Goal: Task Accomplishment & Management: Complete application form

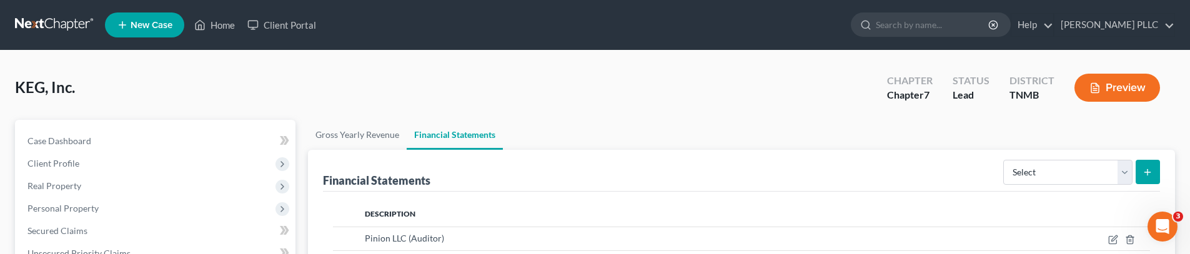
scroll to position [150, 0]
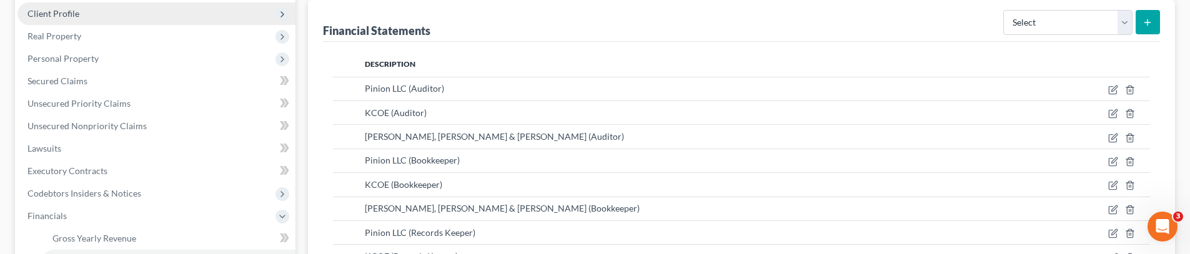
click at [62, 12] on span "Client Profile" at bounding box center [53, 13] width 52 height 11
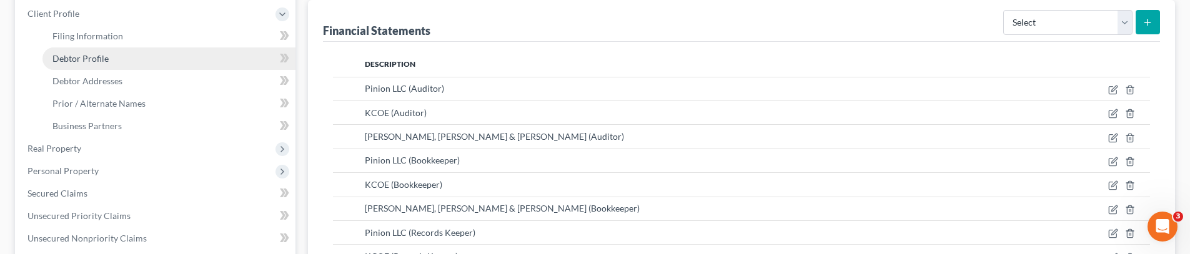
click at [91, 54] on span "Debtor Profile" at bounding box center [80, 58] width 56 height 11
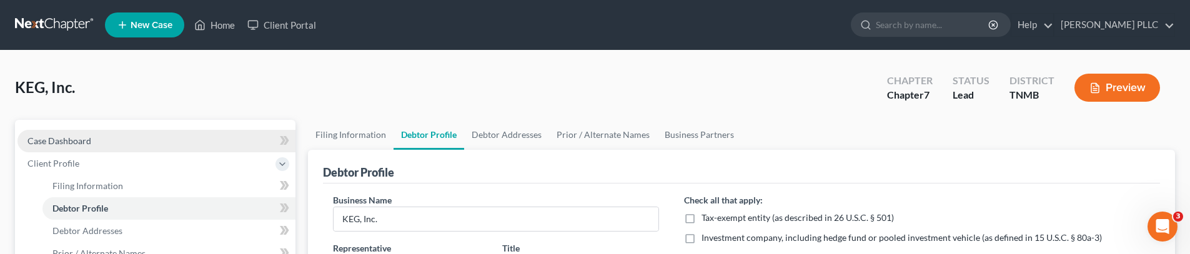
scroll to position [47, 0]
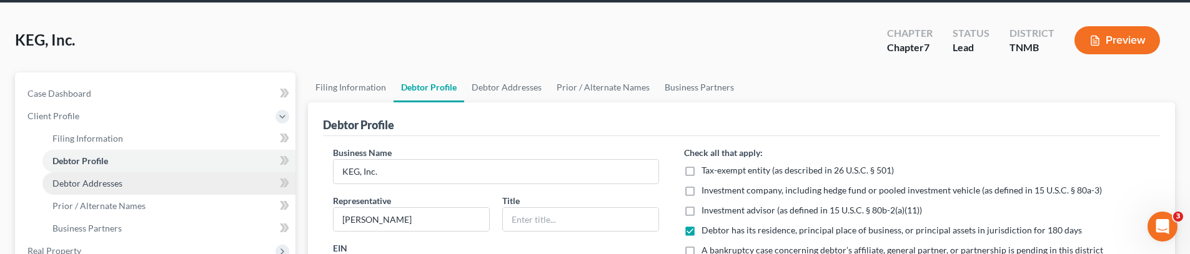
click at [102, 187] on span "Debtor Addresses" at bounding box center [87, 183] width 70 height 11
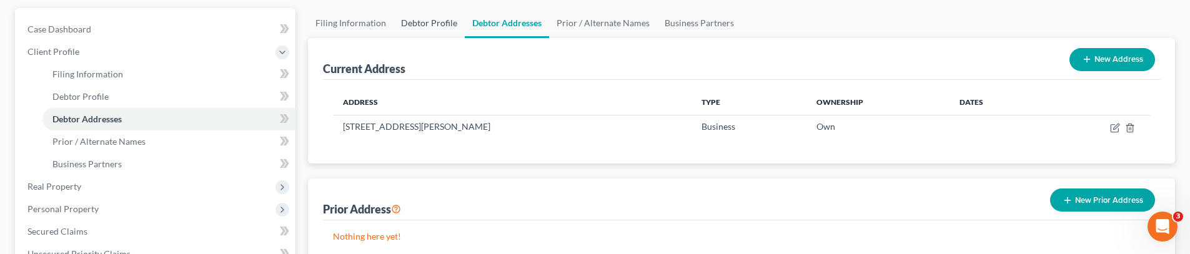
scroll to position [176, 0]
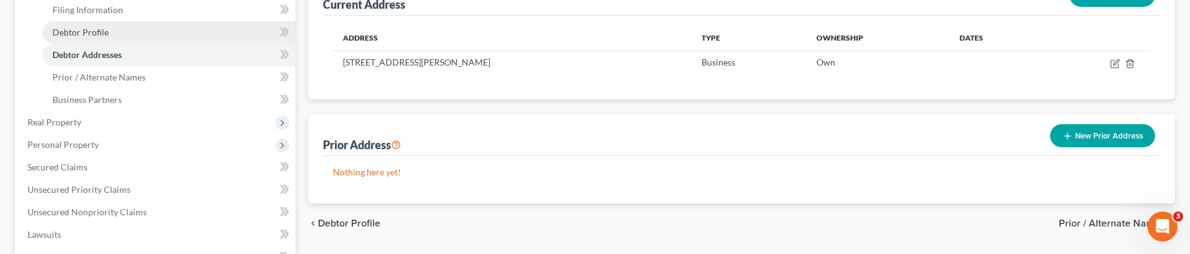
click at [146, 38] on link "Debtor Profile" at bounding box center [168, 32] width 253 height 22
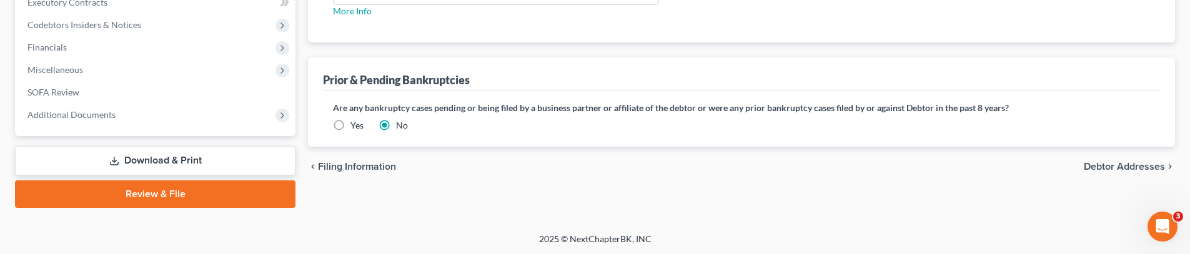
scroll to position [236, 0]
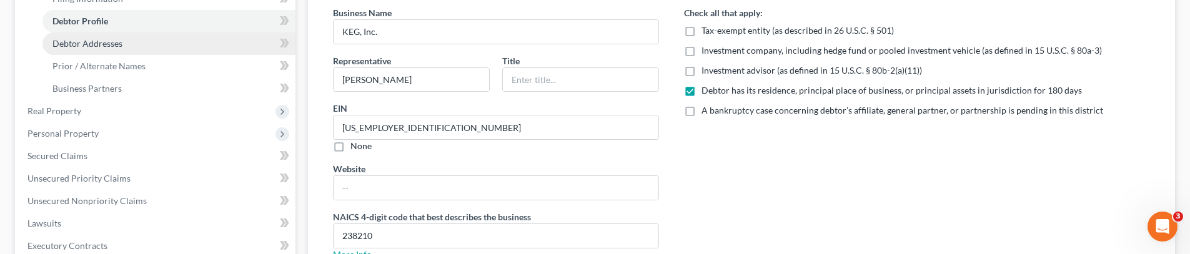
click at [133, 42] on link "Debtor Addresses" at bounding box center [168, 43] width 253 height 22
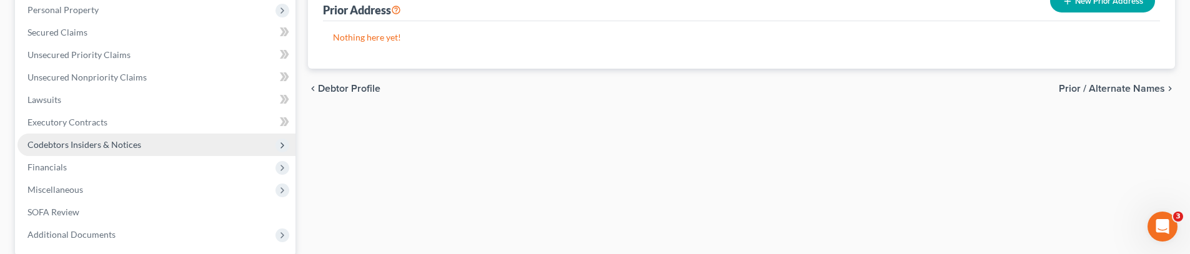
scroll to position [431, 0]
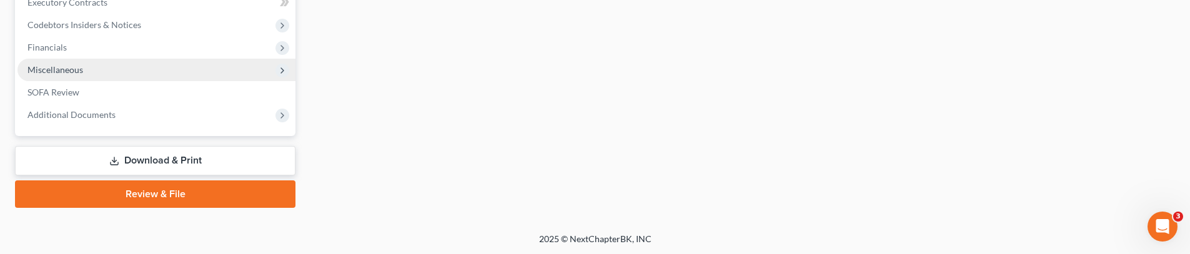
click at [164, 71] on span "Miscellaneous" at bounding box center [156, 70] width 278 height 22
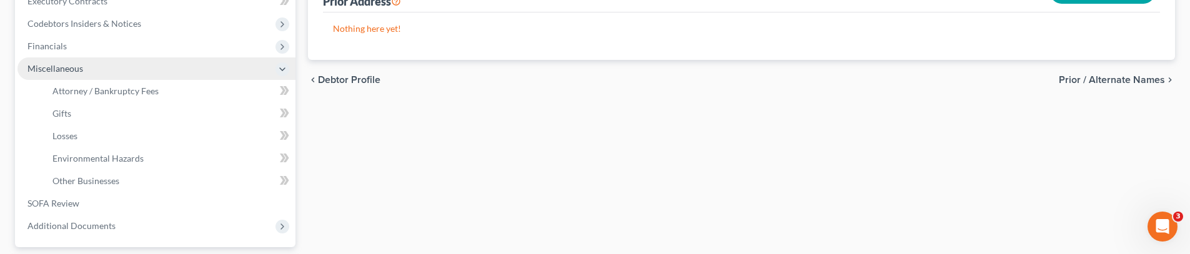
scroll to position [319, 0]
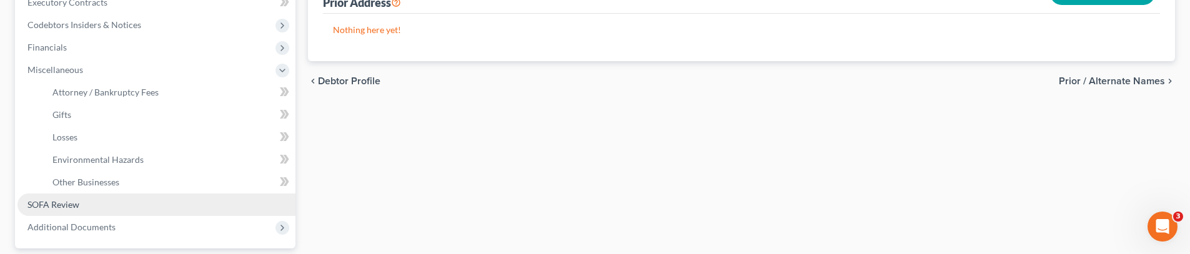
click at [122, 197] on link "SOFA Review" at bounding box center [156, 205] width 278 height 22
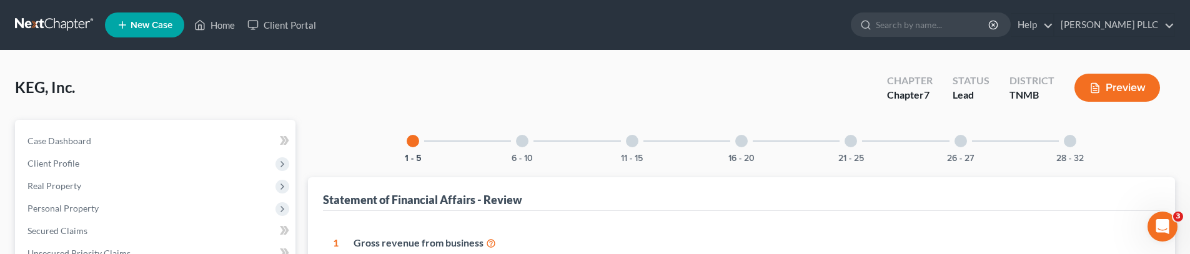
click at [742, 139] on div at bounding box center [741, 141] width 12 height 12
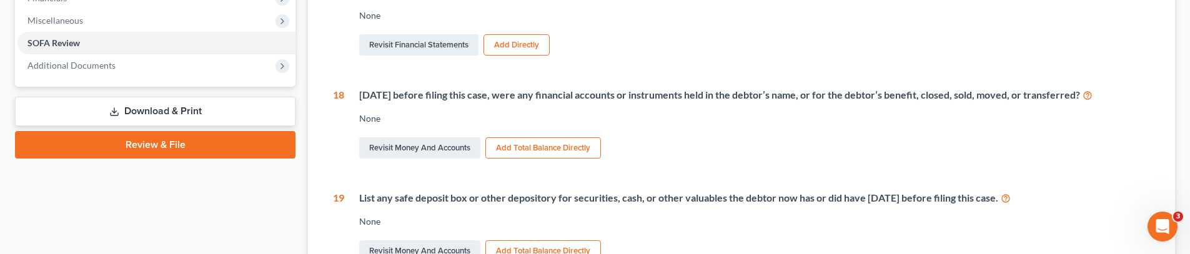
scroll to position [432, 0]
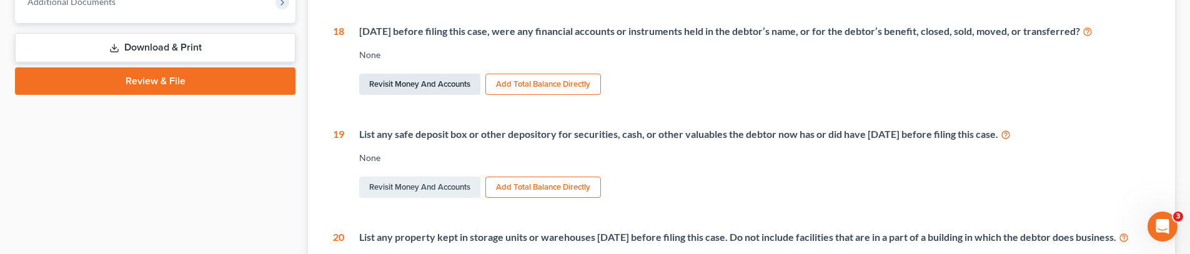
click at [444, 86] on link "Revisit Money and Accounts" at bounding box center [419, 84] width 121 height 21
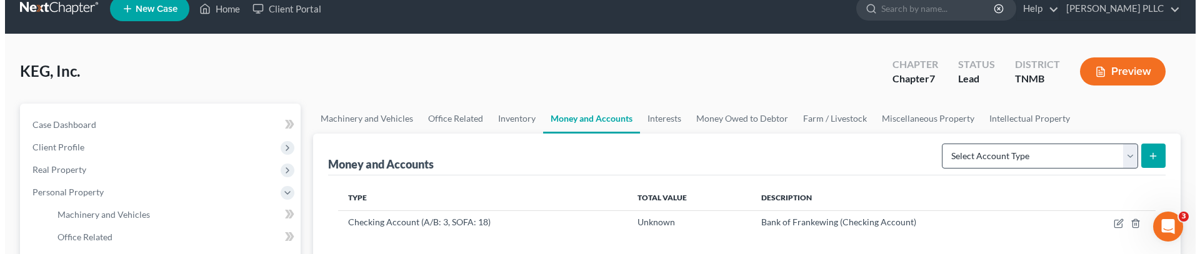
scroll to position [59, 0]
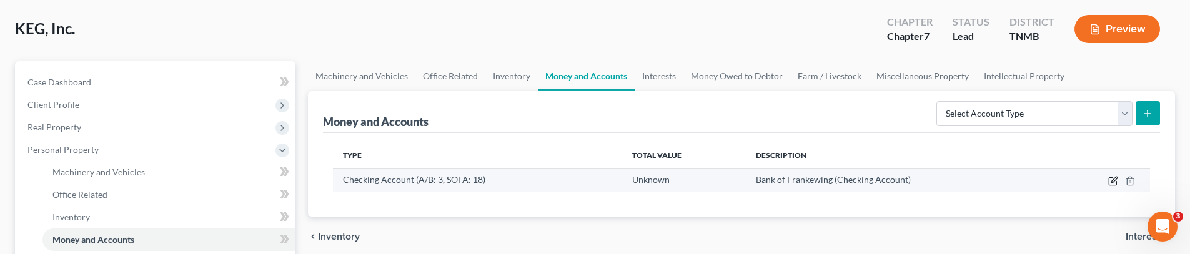
click at [1113, 182] on icon "button" at bounding box center [1113, 181] width 10 height 10
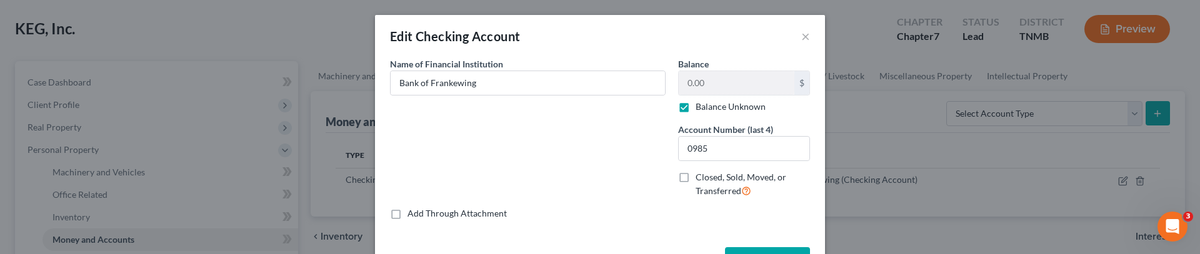
click at [695, 179] on label "Closed, Sold, Moved, or Transferred" at bounding box center [752, 184] width 114 height 27
click at [700, 179] on input "Closed, Sold, Moved, or Transferred" at bounding box center [704, 175] width 8 height 8
checkbox input "true"
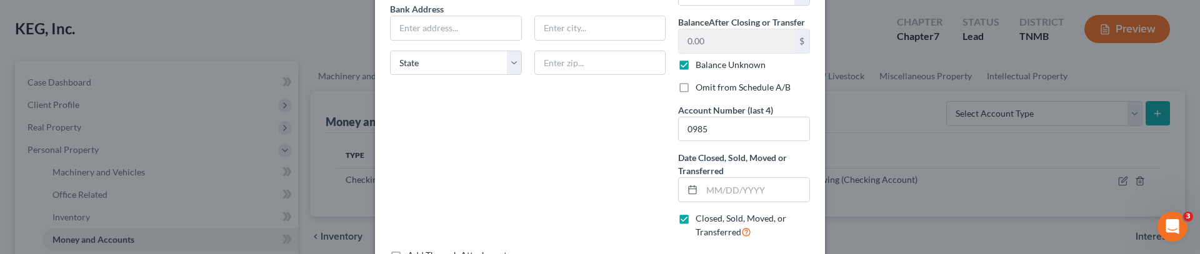
scroll to position [0, 0]
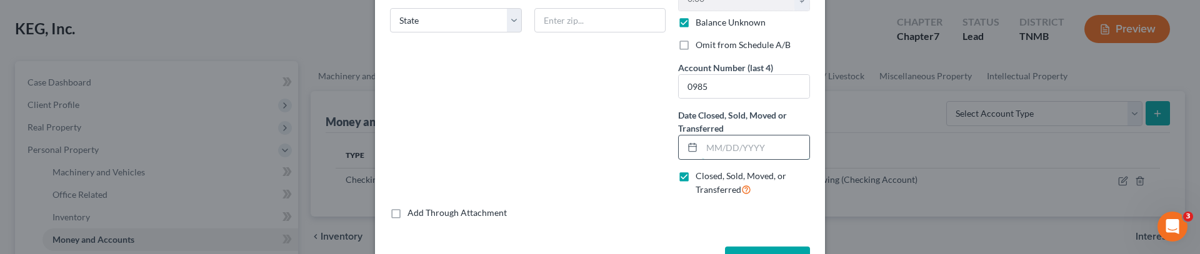
click at [722, 147] on input "text" at bounding box center [755, 148] width 107 height 24
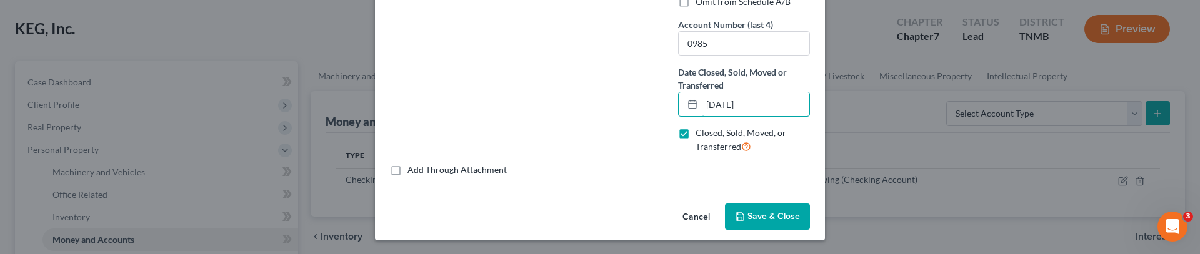
type input "[DATE]"
click at [762, 209] on button "Save & Close" at bounding box center [767, 217] width 85 height 26
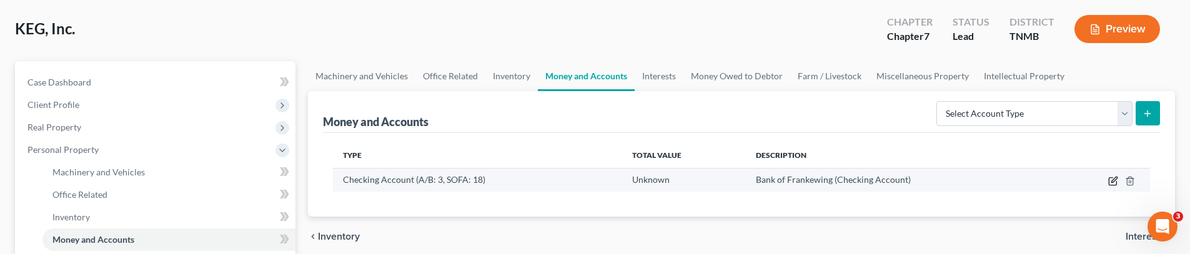
click at [1114, 182] on icon "button" at bounding box center [1114, 180] width 6 height 6
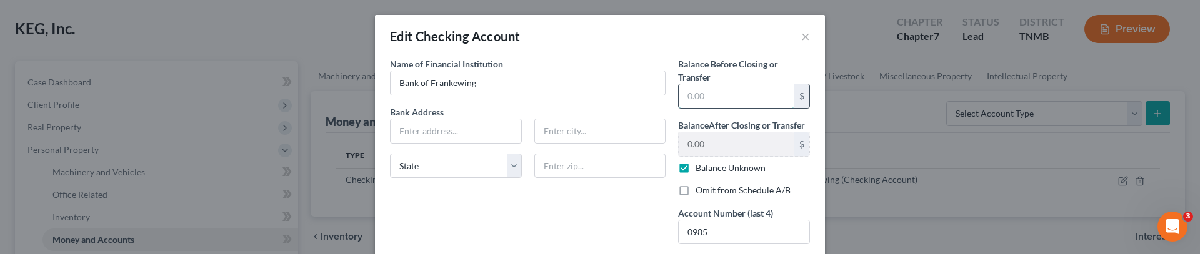
click at [718, 96] on input "text" at bounding box center [737, 96] width 116 height 24
click at [695, 173] on label "Balance Unknown" at bounding box center [730, 168] width 70 height 12
click at [700, 170] on input "Balance Unknown" at bounding box center [704, 166] width 8 height 8
checkbox input "false"
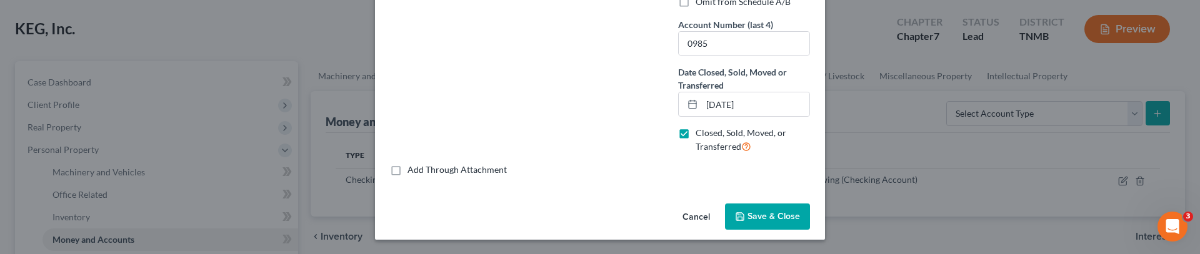
click at [768, 222] on button "Save & Close" at bounding box center [767, 217] width 85 height 26
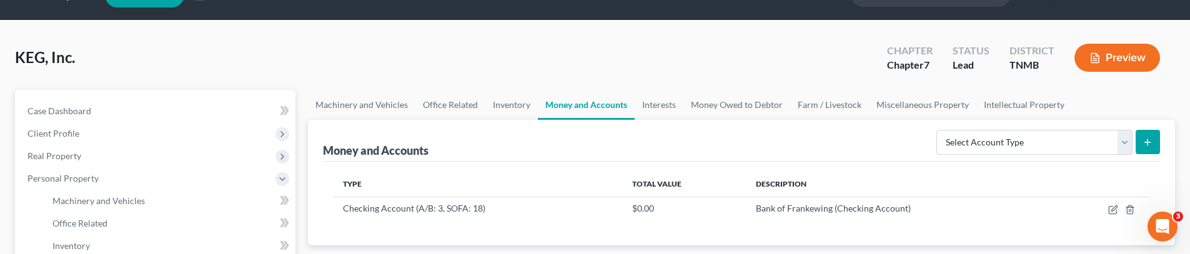
scroll to position [584, 0]
